Goal: Communication & Community: Participate in discussion

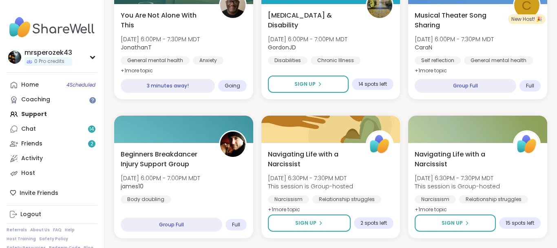
scroll to position [395, 0]
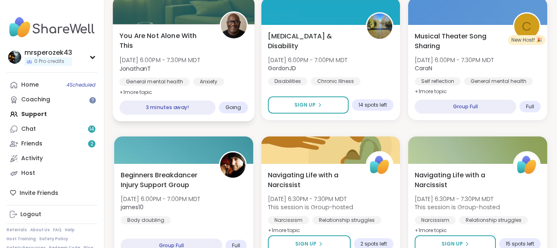
click at [168, 33] on span "You Are Not Alone With This" at bounding box center [165, 41] width 91 height 20
click at [168, 60] on span "[DATE] 6:00PM - 7:30PM MDT" at bounding box center [160, 60] width 81 height 8
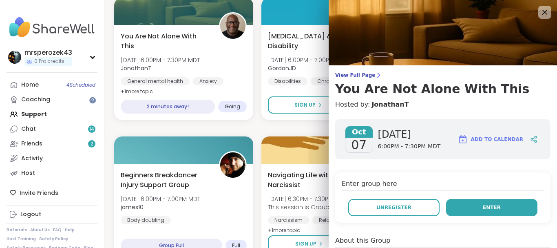
click at [484, 206] on button "Enter" at bounding box center [491, 207] width 91 height 17
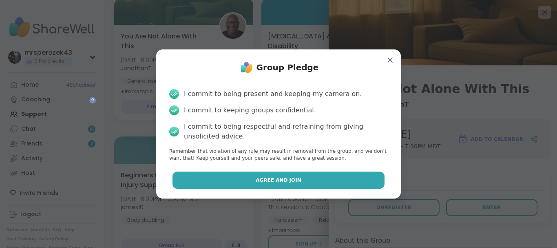
click at [315, 180] on button "Agree and Join" at bounding box center [279, 179] width 213 height 17
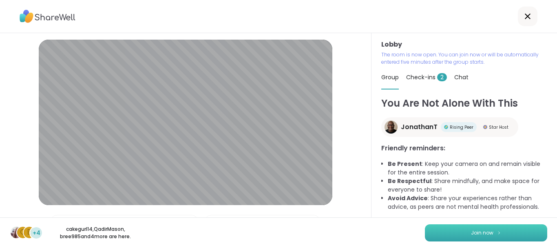
click at [435, 232] on button "Join now" at bounding box center [486, 232] width 122 height 17
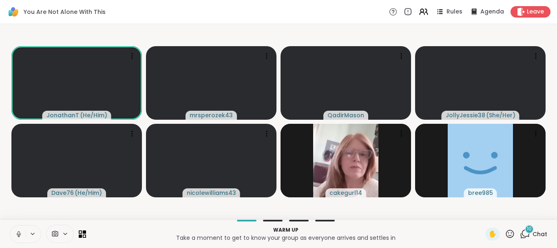
click at [18, 231] on icon at bounding box center [18, 233] width 7 height 7
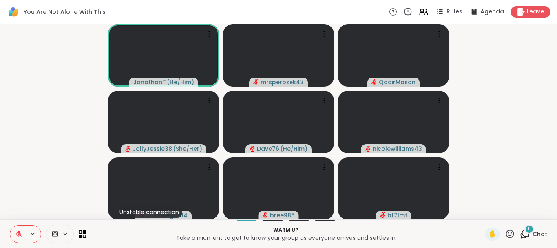
click at [530, 229] on span "11" at bounding box center [529, 228] width 3 height 7
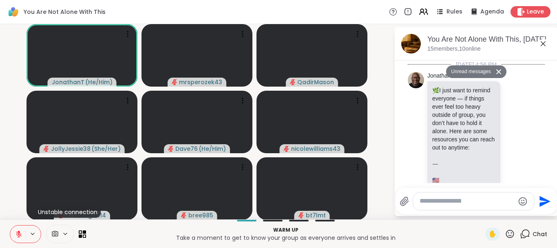
scroll to position [2527, 0]
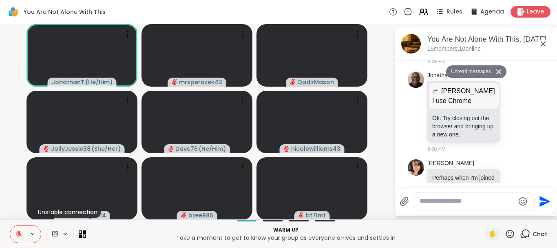
click at [544, 44] on icon at bounding box center [543, 43] width 5 height 5
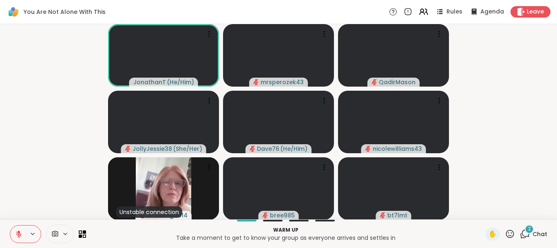
click at [527, 229] on div "2" at bounding box center [529, 228] width 9 height 9
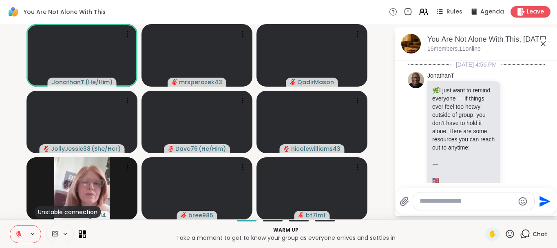
scroll to position [2651, 0]
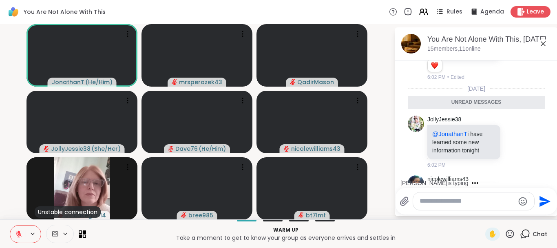
click at [543, 43] on icon at bounding box center [543, 43] width 5 height 5
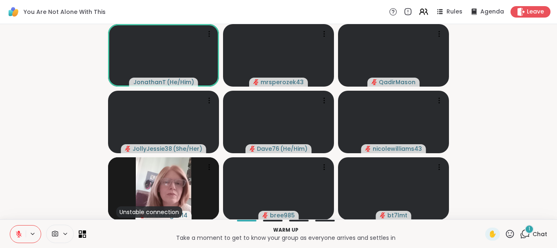
click at [530, 226] on span "1" at bounding box center [530, 228] width 2 height 7
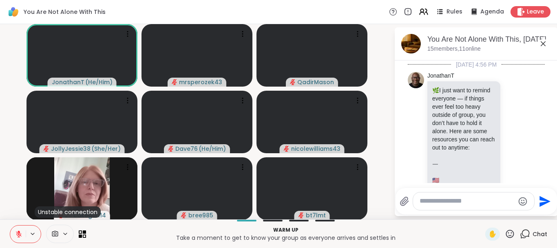
scroll to position [2702, 0]
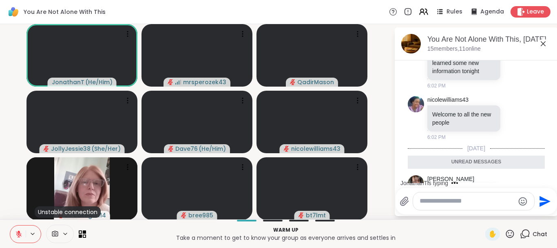
click at [544, 42] on icon at bounding box center [543, 43] width 5 height 5
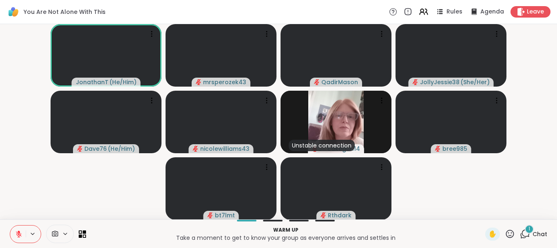
click at [528, 226] on div "1" at bounding box center [529, 228] width 9 height 9
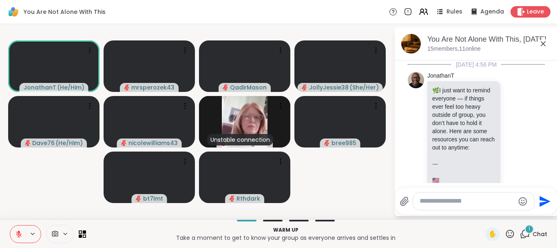
scroll to position [2791, 0]
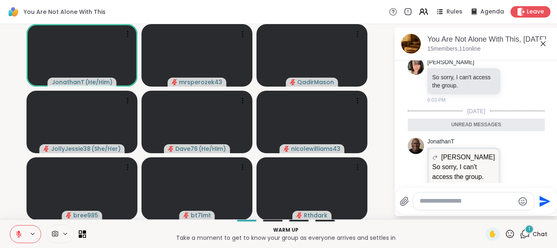
click at [544, 42] on icon at bounding box center [544, 44] width 10 height 10
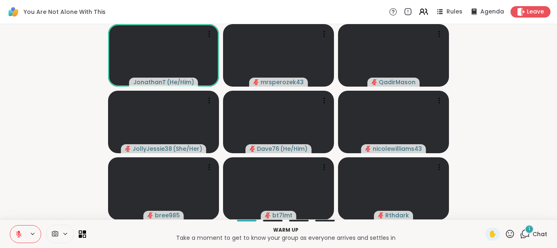
click at [530, 229] on span "1" at bounding box center [530, 228] width 2 height 7
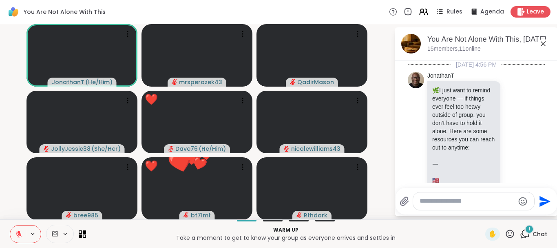
scroll to position [2843, 0]
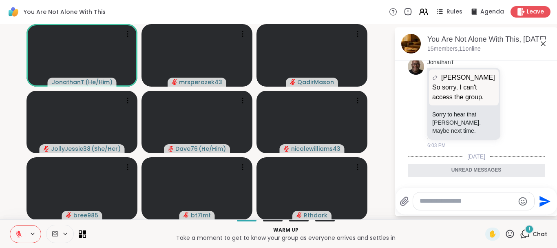
click at [544, 43] on icon at bounding box center [543, 43] width 5 height 5
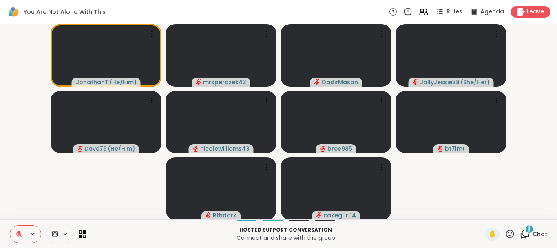
drag, startPoint x: 532, startPoint y: 231, endPoint x: 530, endPoint y: 227, distance: 4.8
click at [530, 227] on div "1" at bounding box center [529, 228] width 9 height 9
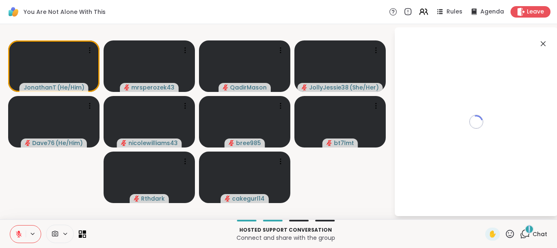
click at [530, 227] on span "1" at bounding box center [530, 228] width 2 height 7
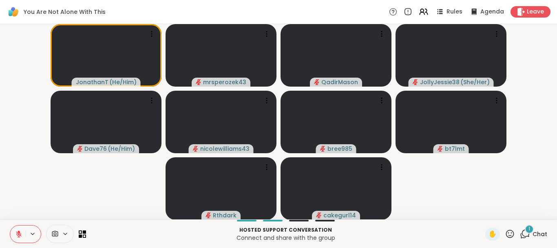
click at [530, 227] on span "1" at bounding box center [530, 228] width 2 height 7
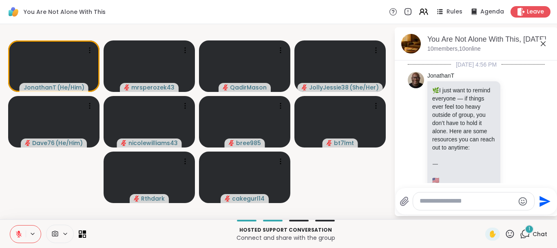
scroll to position [3034, 0]
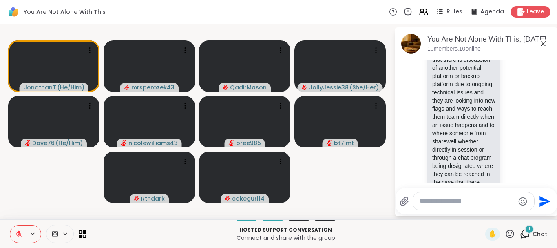
click at [544, 43] on icon at bounding box center [544, 44] width 10 height 10
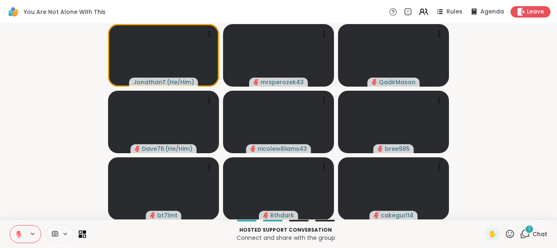
click at [528, 227] on div "1" at bounding box center [529, 228] width 9 height 9
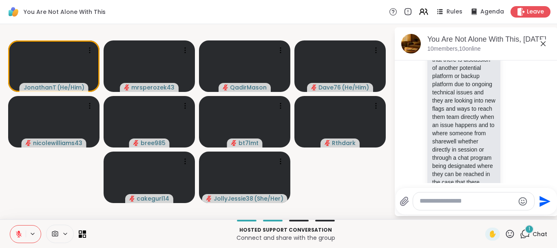
click at [543, 42] on icon at bounding box center [544, 44] width 10 height 10
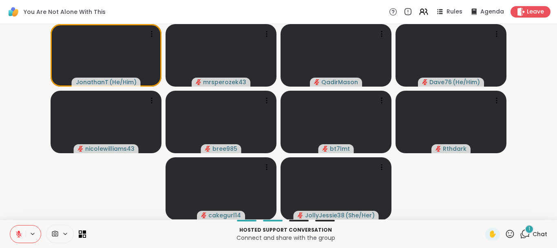
click at [527, 229] on div "1" at bounding box center [529, 228] width 9 height 9
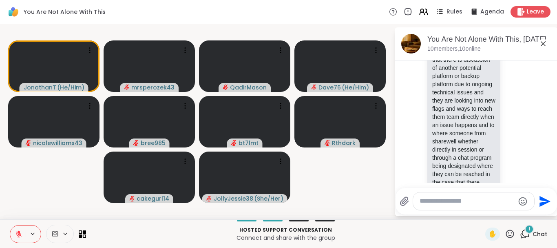
click at [544, 44] on icon at bounding box center [543, 43] width 5 height 5
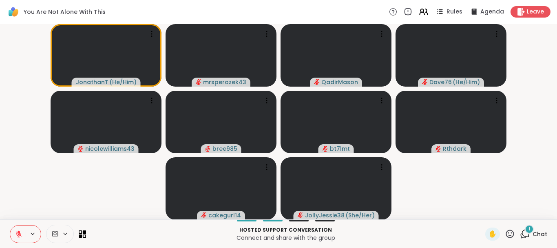
click at [530, 229] on span "1" at bounding box center [530, 228] width 2 height 7
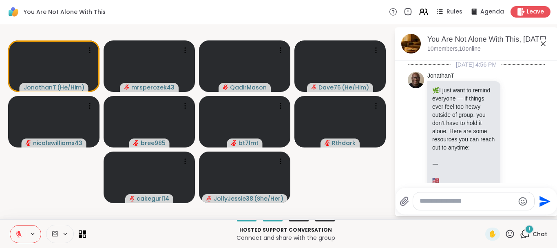
scroll to position [3162, 0]
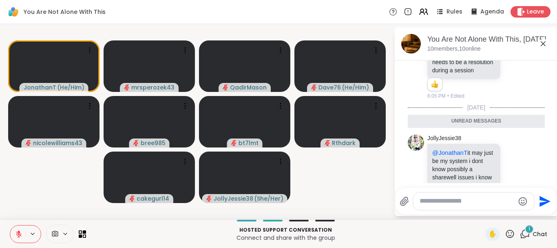
click at [436, 198] on textarea "Type your message" at bounding box center [467, 201] width 95 height 9
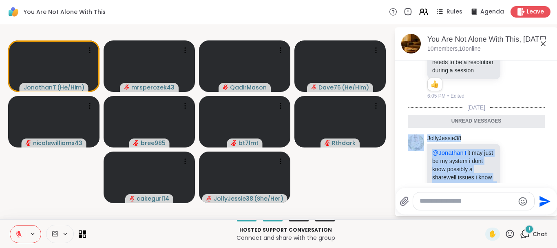
drag, startPoint x: 478, startPoint y: 156, endPoint x: 417, endPoint y: 184, distance: 67.4
click at [417, 183] on div "[DATE] 4:56 PM JonathanT 🌿 I just want to remind everyone — if things ever feel…" at bounding box center [476, 121] width 163 height 122
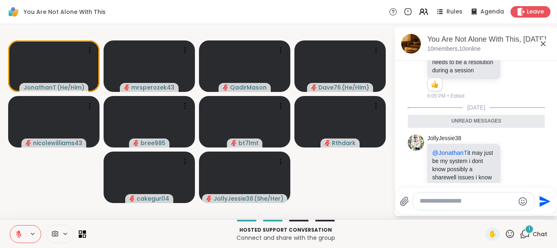
click at [433, 200] on textarea "Type your message" at bounding box center [467, 201] width 95 height 9
type textarea "*"
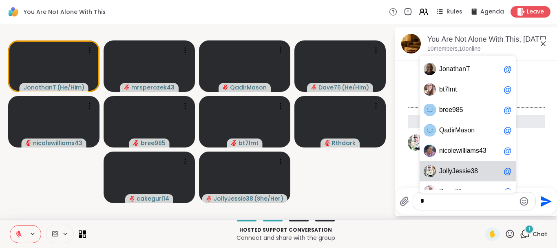
click at [456, 171] on span "e" at bounding box center [458, 171] width 4 height 8
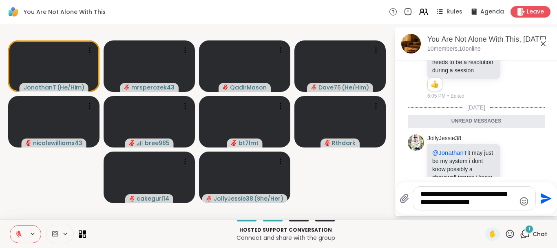
type textarea "**********"
click at [546, 197] on icon "Send" at bounding box center [546, 198] width 11 height 11
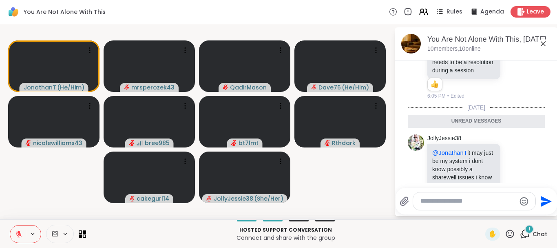
click at [530, 229] on span "1" at bounding box center [530, 228] width 2 height 7
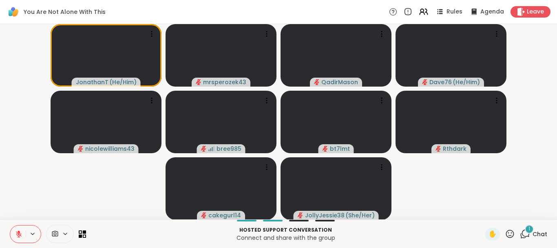
click at [530, 230] on span "1" at bounding box center [530, 228] width 2 height 7
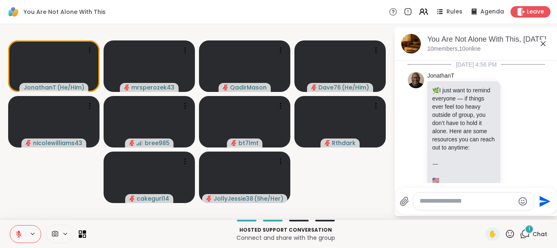
scroll to position [3282, 0]
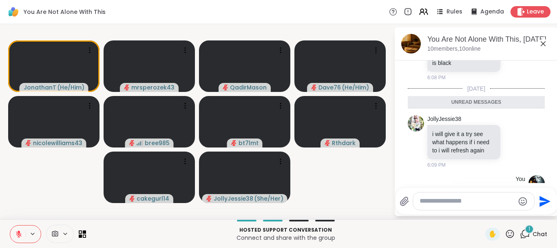
click at [544, 42] on icon at bounding box center [543, 43] width 5 height 5
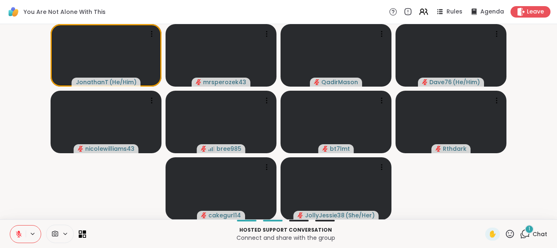
click at [528, 226] on div "1" at bounding box center [529, 228] width 9 height 9
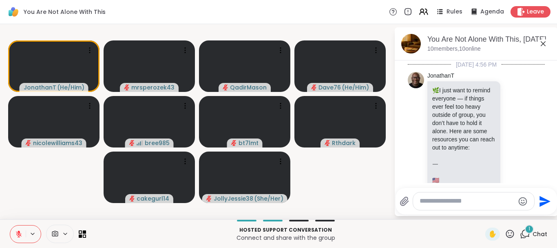
scroll to position [3254, 0]
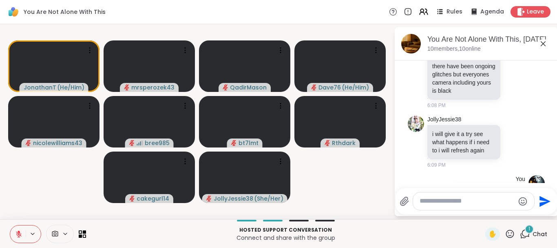
click at [543, 42] on icon at bounding box center [543, 43] width 5 height 5
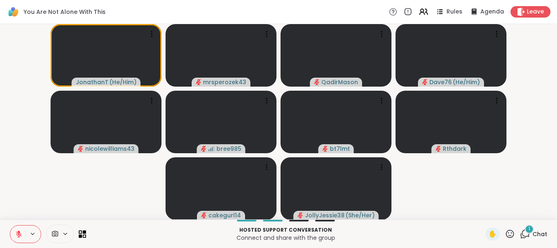
click at [528, 225] on div "1" at bounding box center [529, 228] width 9 height 9
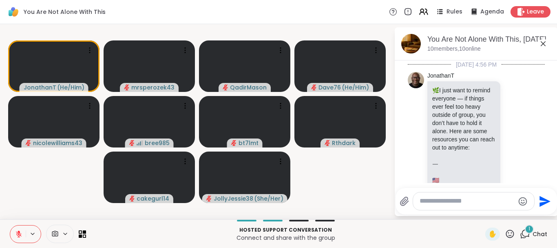
scroll to position [3377, 0]
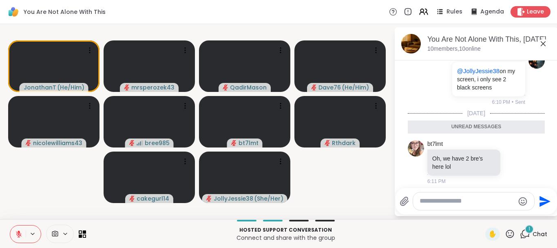
click at [543, 44] on icon at bounding box center [543, 43] width 5 height 5
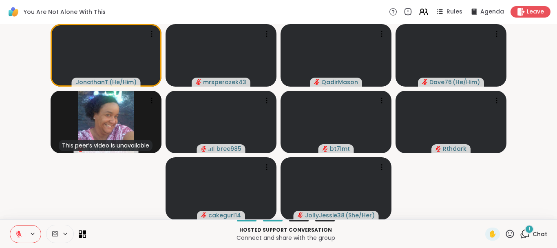
click at [528, 228] on div "1" at bounding box center [529, 228] width 9 height 9
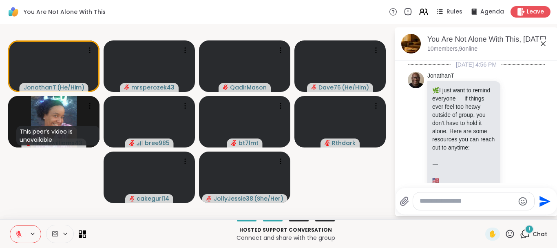
scroll to position [3350, 0]
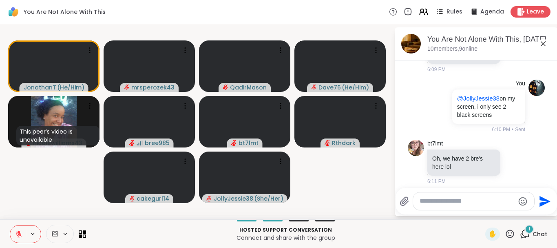
click at [542, 43] on icon at bounding box center [544, 44] width 10 height 10
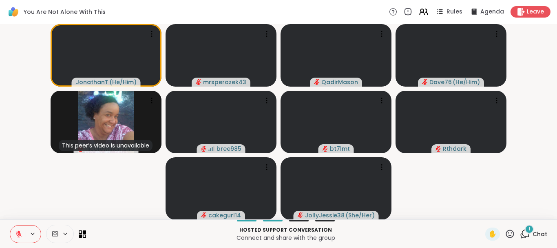
click at [528, 226] on div "1" at bounding box center [529, 228] width 9 height 9
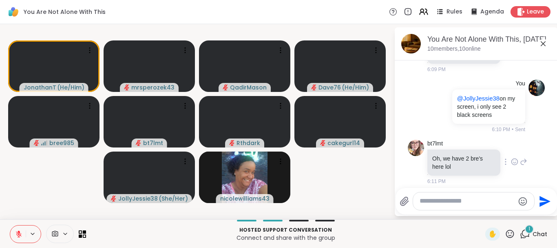
click at [510, 140] on div "bt7lmt Oh, we have 2 bre's here lol 6:11 PM" at bounding box center [478, 162] width 100 height 45
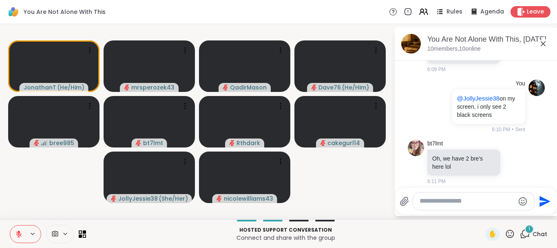
click at [544, 44] on icon at bounding box center [543, 43] width 5 height 5
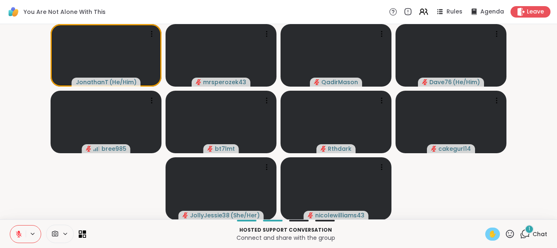
click at [491, 232] on span "✋" at bounding box center [493, 234] width 8 height 10
click at [17, 231] on icon at bounding box center [18, 233] width 7 height 7
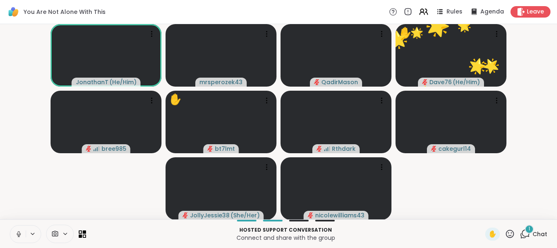
click at [17, 231] on icon at bounding box center [18, 233] width 7 height 7
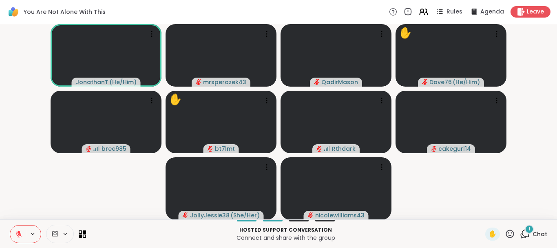
click at [528, 228] on div "1" at bounding box center [529, 228] width 9 height 9
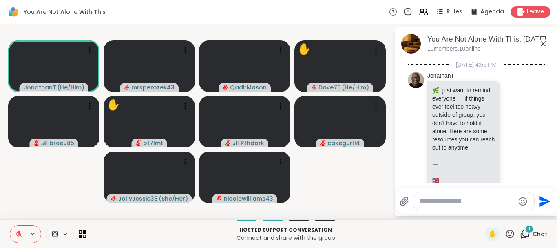
scroll to position [3551, 0]
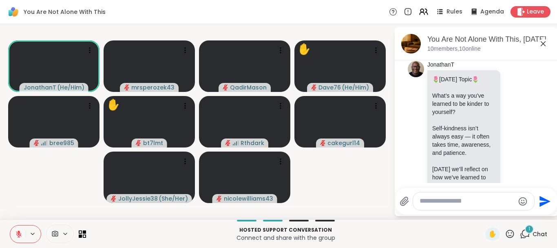
click at [543, 45] on icon at bounding box center [544, 44] width 10 height 10
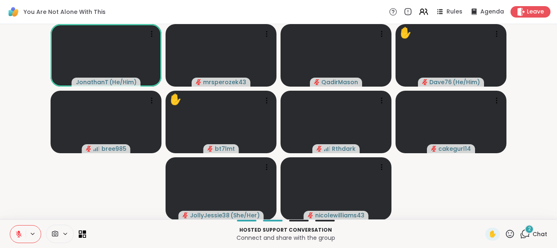
click at [528, 226] on div "2" at bounding box center [529, 228] width 9 height 9
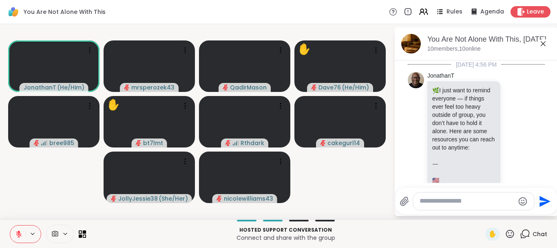
scroll to position [3603, 0]
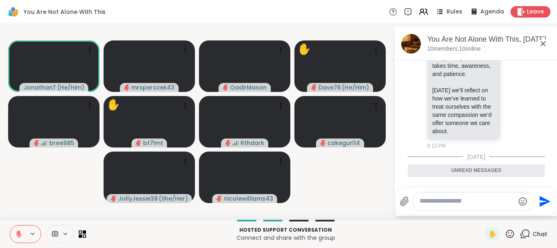
click at [543, 45] on icon at bounding box center [544, 44] width 10 height 10
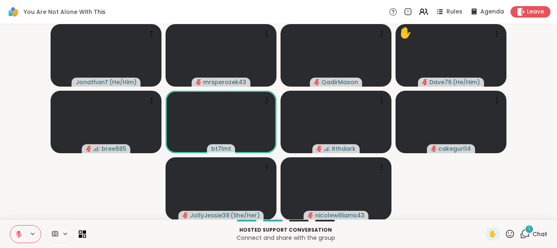
click at [543, 45] on video-player-container "JonathanT ( He/Him ) mrsperozek43 QadirMason ✋ Dave76 ( He/Him ) bree985 bt7lmt…" at bounding box center [279, 121] width 548 height 189
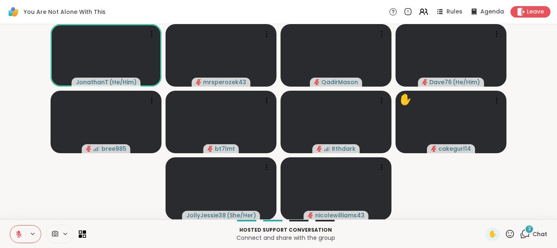
click at [528, 229] on div "3" at bounding box center [529, 228] width 9 height 9
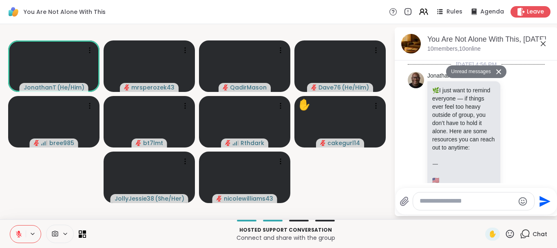
scroll to position [3917, 0]
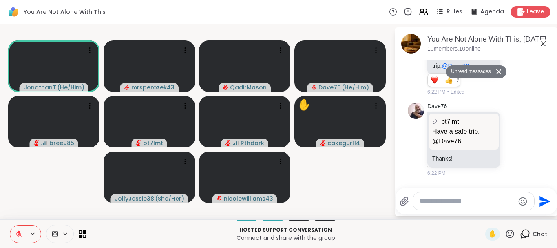
click at [441, 199] on textarea "Type your message" at bounding box center [467, 201] width 95 height 9
type textarea "***"
click at [541, 200] on icon "Send" at bounding box center [546, 200] width 11 height 11
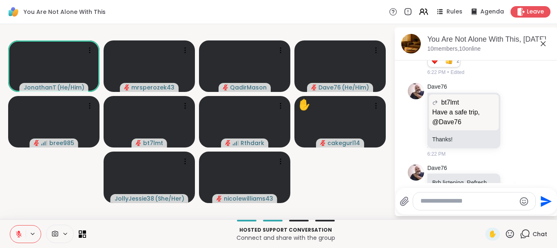
scroll to position [3941, 0]
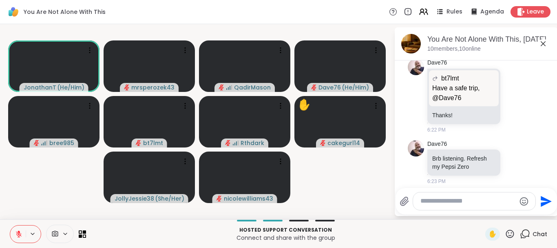
click at [544, 43] on icon at bounding box center [544, 44] width 10 height 10
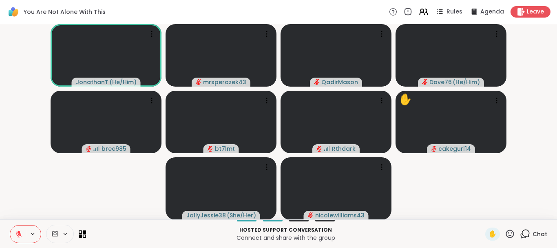
click at [544, 43] on video-player-container "JonathanT ( He/Him ) mrsperozek43 QadirMason Dave76 ( He/Him ) bree985 bt7lmt R…" at bounding box center [279, 121] width 548 height 189
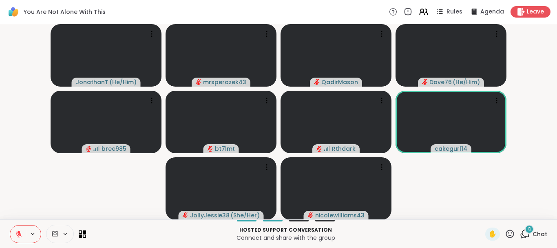
click at [527, 228] on div "12" at bounding box center [529, 228] width 9 height 9
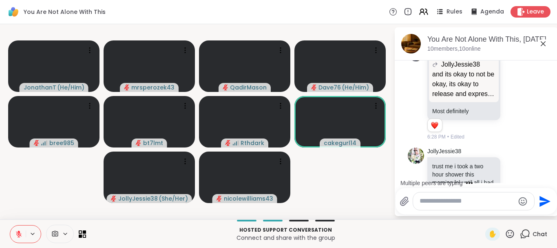
scroll to position [5074, 0]
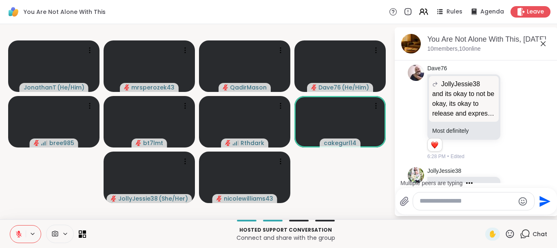
click at [543, 41] on icon at bounding box center [544, 44] width 10 height 10
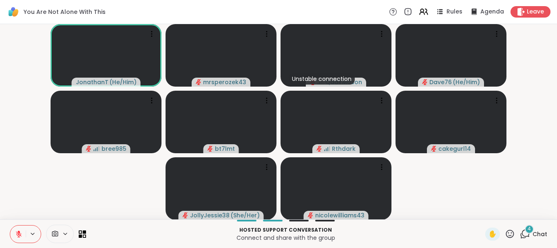
click at [528, 229] on div "4" at bounding box center [529, 228] width 9 height 9
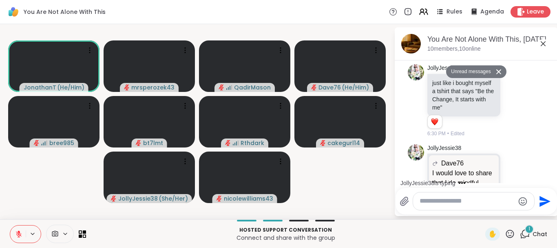
scroll to position [5452, 0]
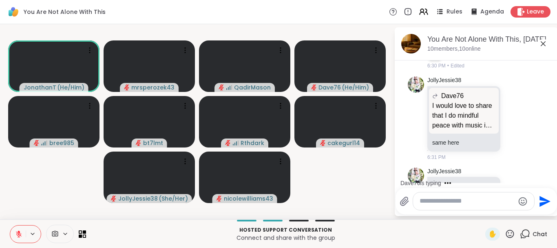
click at [541, 44] on icon at bounding box center [544, 44] width 10 height 10
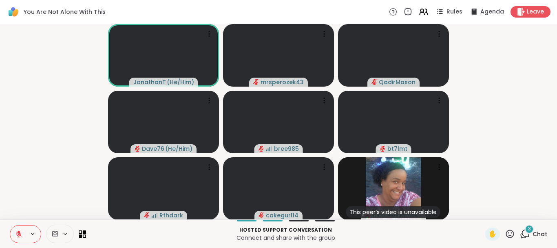
click at [525, 229] on icon at bounding box center [525, 234] width 10 height 10
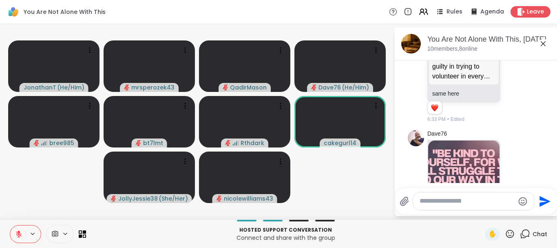
scroll to position [5828, 0]
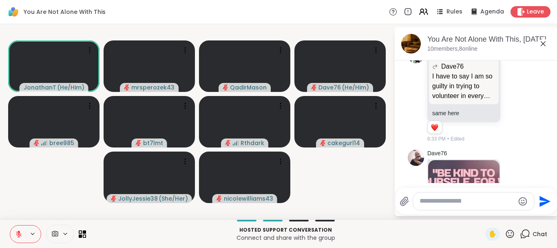
click at [544, 39] on icon at bounding box center [544, 44] width 10 height 10
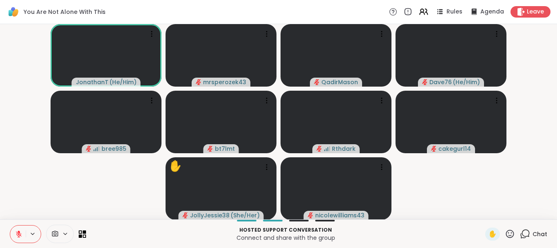
click at [544, 39] on video-player-container "JonathanT ( He/Him ) mrsperozek43 QadirMason Dave76 ( He/Him ) bree985 bt7lmt R…" at bounding box center [279, 121] width 548 height 189
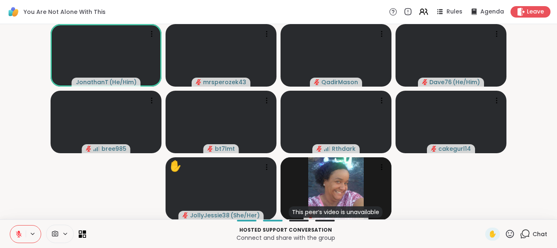
click at [544, 39] on video-player-container "JonathanT ( He/Him ) mrsperozek43 QadirMason Dave76 ( He/Him ) bree985 bt7lmt R…" at bounding box center [279, 121] width 548 height 189
click at [528, 229] on div "6" at bounding box center [529, 228] width 9 height 9
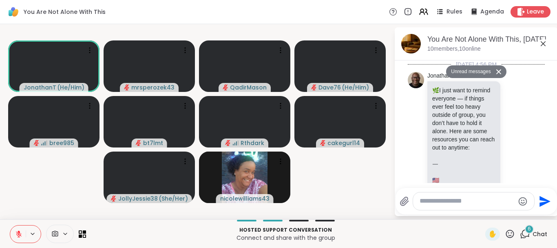
scroll to position [6774, 0]
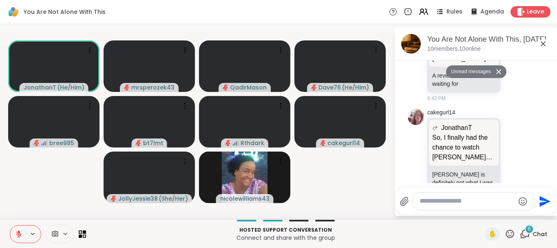
click at [438, 202] on textarea "Type your message" at bounding box center [467, 201] width 95 height 9
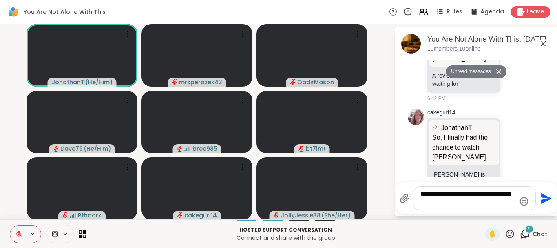
type textarea "**********"
click at [541, 198] on icon "Send" at bounding box center [545, 198] width 13 height 13
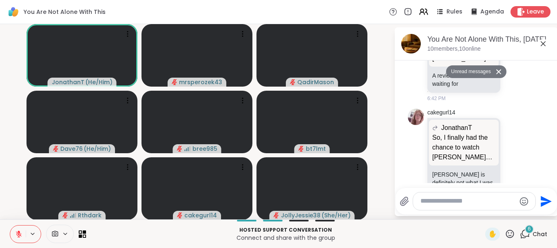
scroll to position [2, 0]
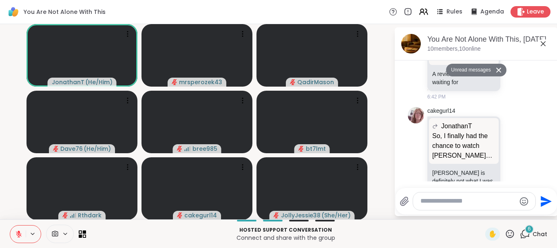
click at [526, 231] on icon at bounding box center [525, 234] width 10 height 10
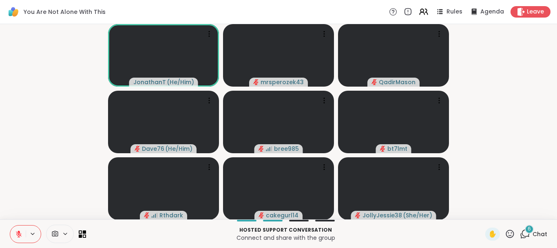
click at [526, 231] on icon at bounding box center [525, 234] width 10 height 10
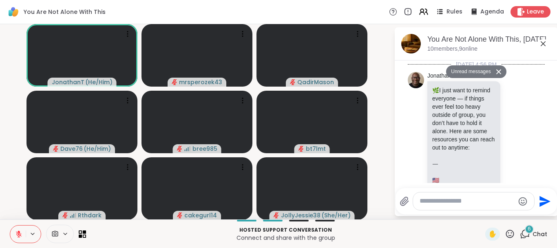
scroll to position [6968, 0]
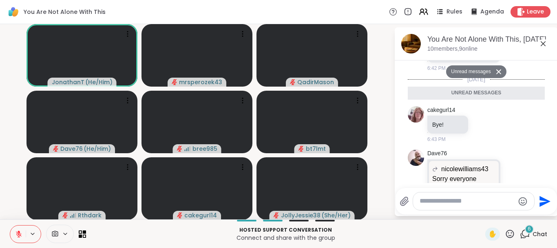
click at [541, 44] on icon at bounding box center [544, 44] width 10 height 10
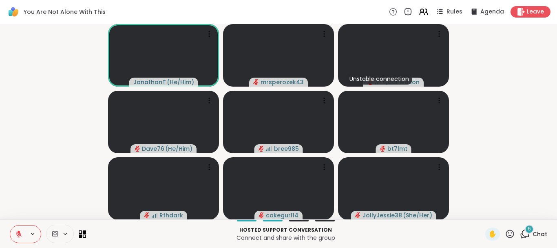
click at [515, 80] on video-player-container "JonathanT ( He/Him ) mrsperozek43 Unstable connection QadirMason Dave76 ( He/Hi…" at bounding box center [279, 121] width 548 height 189
click at [530, 227] on span "6" at bounding box center [529, 228] width 3 height 7
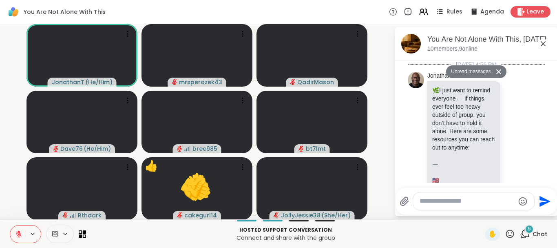
scroll to position [8193, 0]
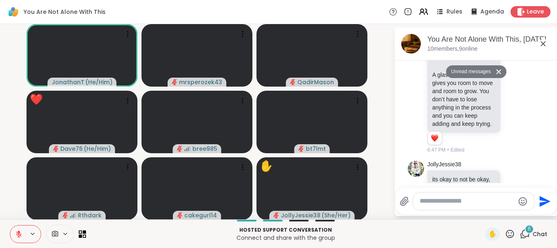
click at [542, 42] on icon at bounding box center [543, 43] width 5 height 5
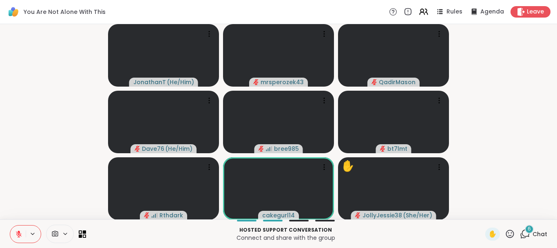
click at [542, 42] on video-player-container "JonathanT ( He/Him ) mrsperozek43 QadirMason Dave76 ( He/Him ) bree985 bt7lmt R…" at bounding box center [279, 121] width 548 height 189
click at [529, 229] on span "6" at bounding box center [529, 228] width 3 height 7
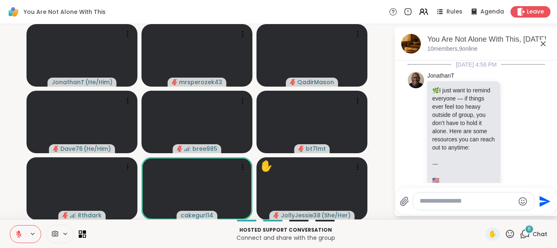
scroll to position [8339, 0]
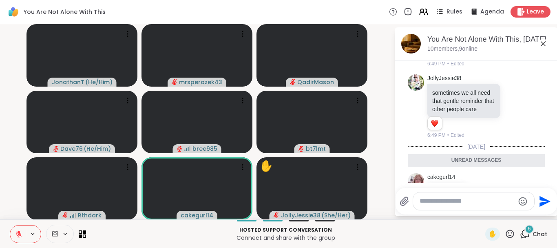
click at [544, 41] on icon at bounding box center [544, 44] width 10 height 10
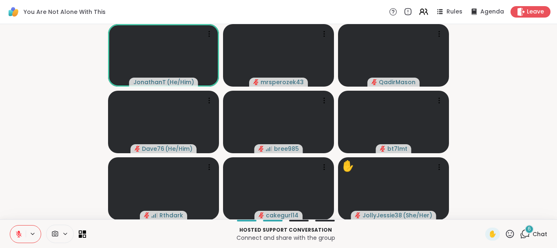
click at [531, 228] on span "6" at bounding box center [529, 228] width 3 height 7
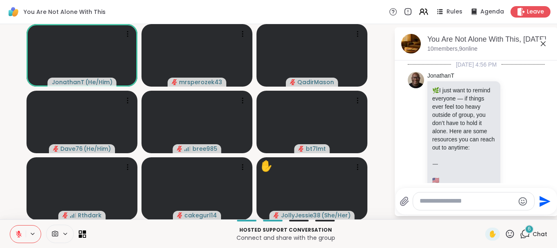
scroll to position [8311, 0]
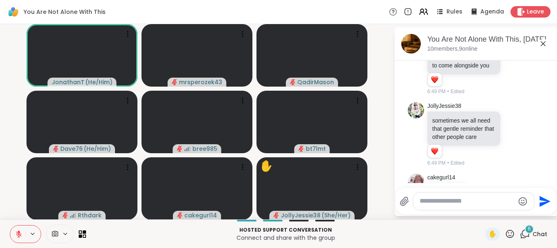
click at [543, 42] on icon at bounding box center [544, 44] width 10 height 10
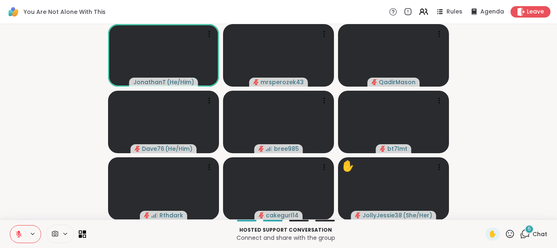
click at [528, 231] on div "6" at bounding box center [529, 228] width 9 height 9
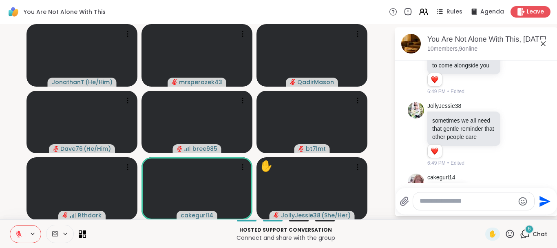
click at [530, 227] on span "6" at bounding box center [529, 228] width 3 height 7
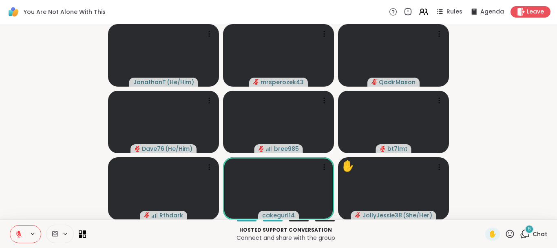
click at [530, 227] on span "6" at bounding box center [529, 228] width 3 height 7
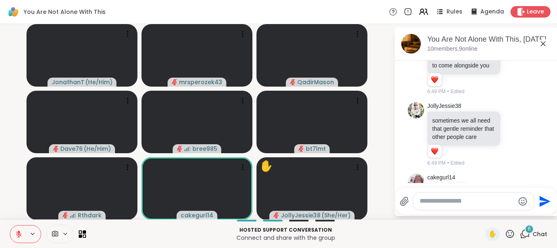
click at [429, 202] on textarea "Type your message" at bounding box center [467, 201] width 95 height 9
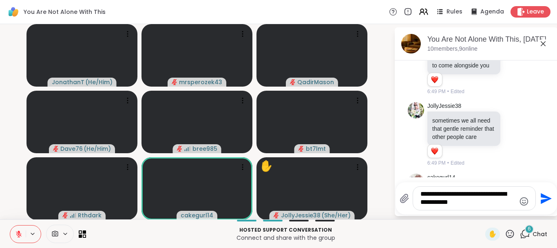
click at [445, 180] on div at bounding box center [478, 181] width 160 height 5
click at [472, 204] on textarea "**********" at bounding box center [468, 198] width 95 height 17
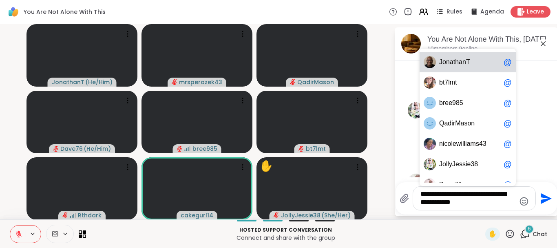
click at [504, 61] on div "@" at bounding box center [508, 62] width 8 height 10
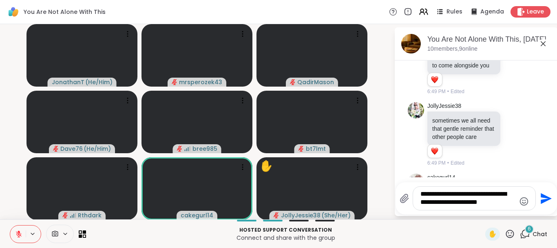
type textarea "**********"
click at [541, 194] on icon "Send" at bounding box center [546, 198] width 11 height 11
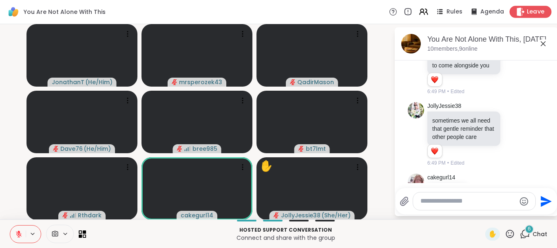
click at [532, 10] on span "Leave" at bounding box center [536, 12] width 18 height 9
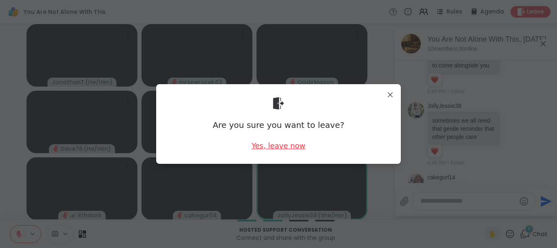
click at [268, 145] on div "Yes, leave now" at bounding box center [279, 145] width 54 height 10
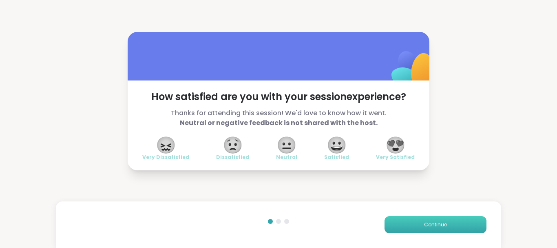
click at [426, 228] on span "Continue" at bounding box center [435, 224] width 23 height 7
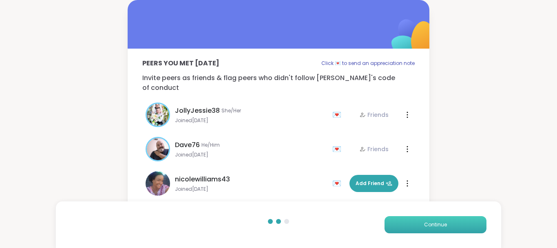
click at [426, 228] on span "Continue" at bounding box center [435, 224] width 23 height 7
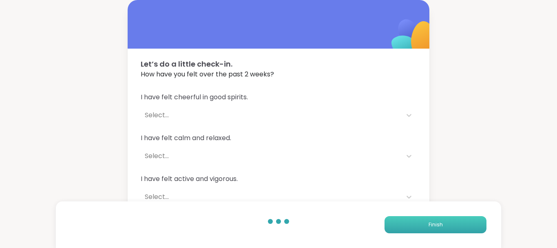
click at [426, 228] on button "Finish" at bounding box center [436, 224] width 102 height 17
